Goal: Find contact information: Find contact information

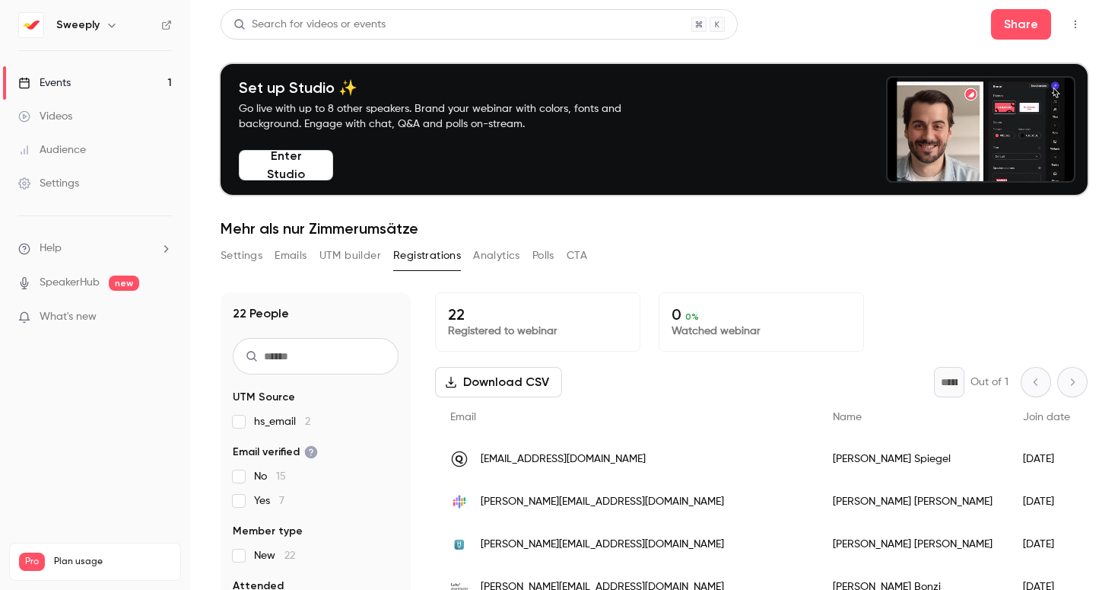
click at [512, 463] on span "dsp@quicktext.im" at bounding box center [563, 459] width 165 height 16
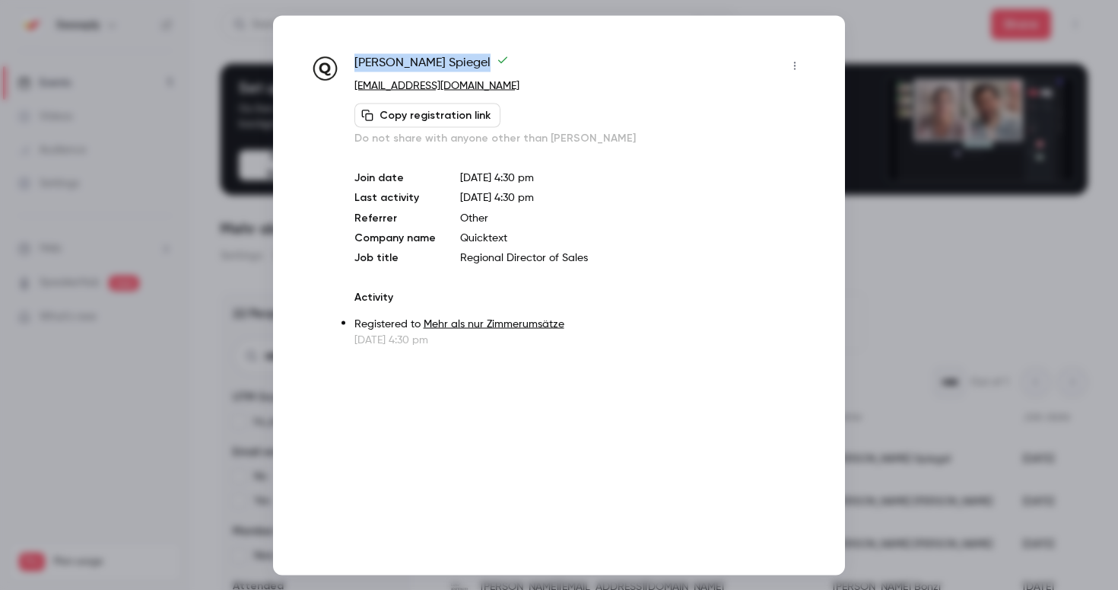
drag, startPoint x: 442, startPoint y: 65, endPoint x: 355, endPoint y: 64, distance: 87.5
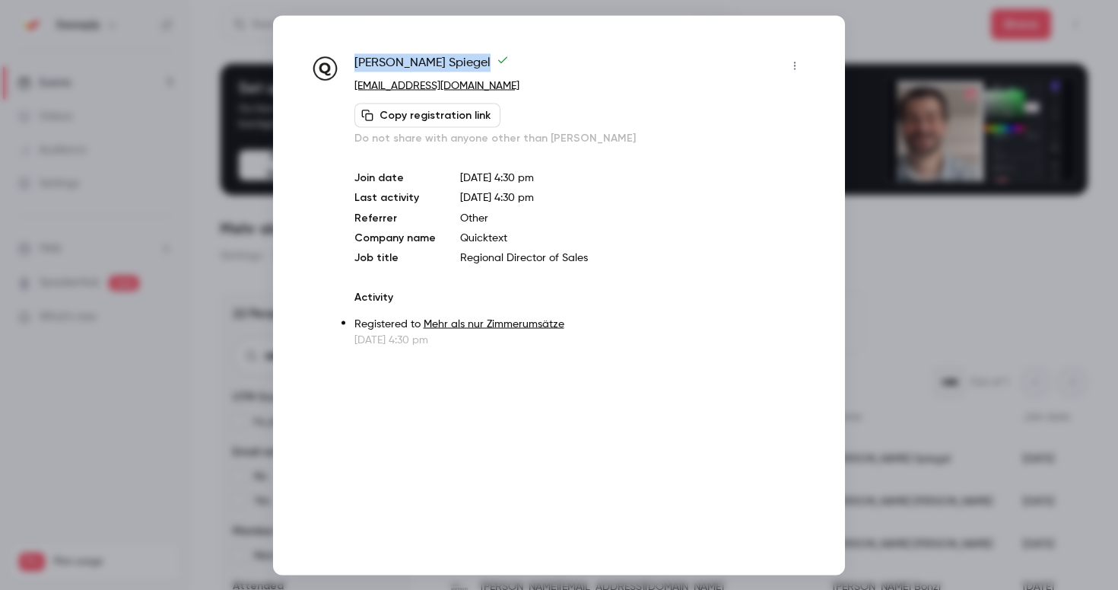
click at [355, 64] on span "Dina Spiegel" at bounding box center [432, 65] width 154 height 24
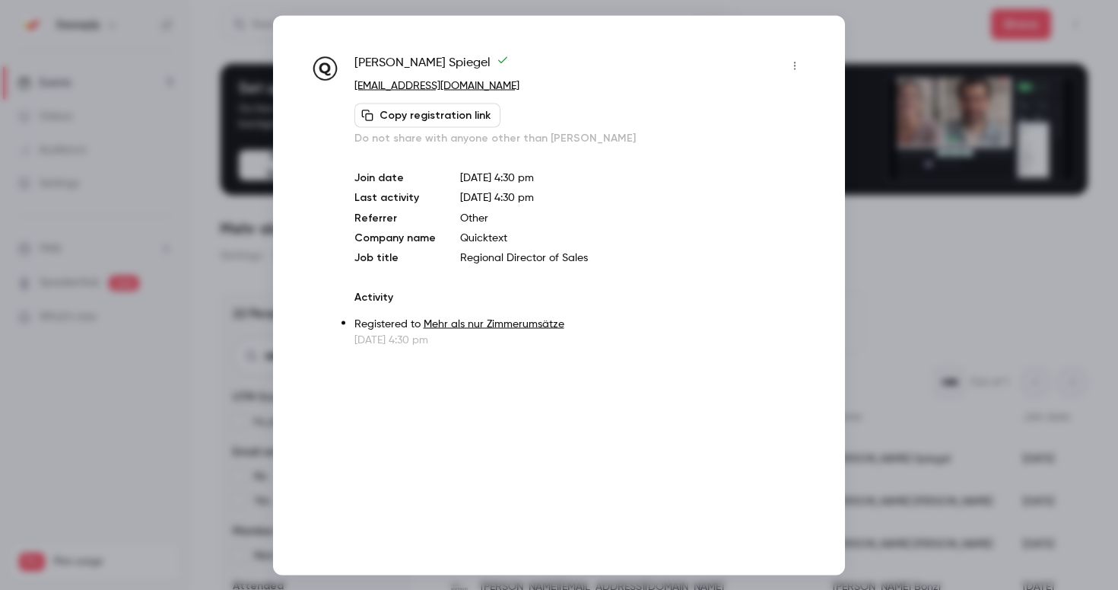
click at [534, 198] on span "Aug 29, 2025 4:30 pm" at bounding box center [497, 197] width 74 height 11
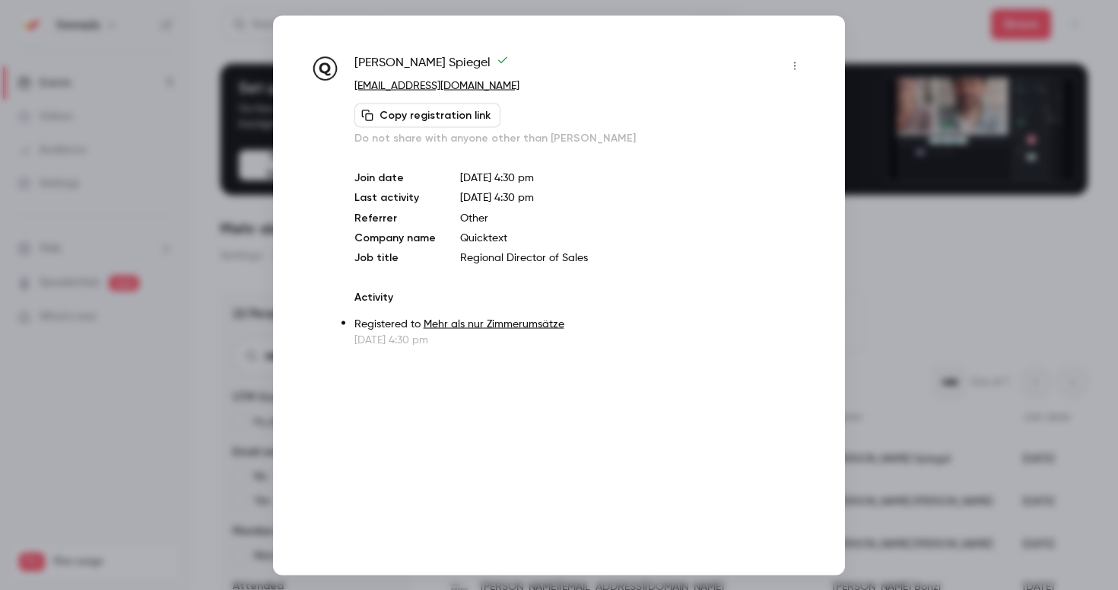
click at [233, 180] on div at bounding box center [559, 295] width 1118 height 590
